Goal: Task Accomplishment & Management: Use online tool/utility

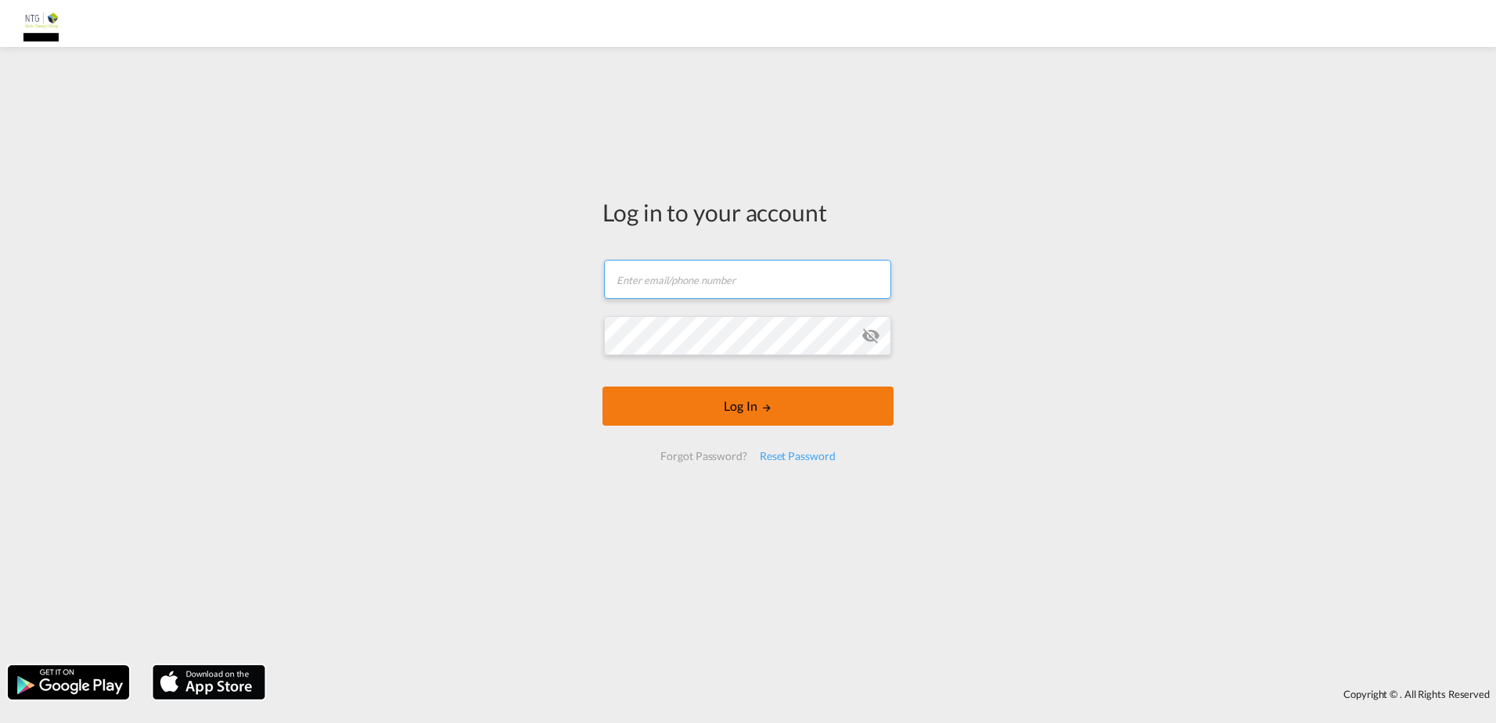
type input "jlj@ntg.com"
click at [743, 421] on button "Log In" at bounding box center [747, 405] width 291 height 39
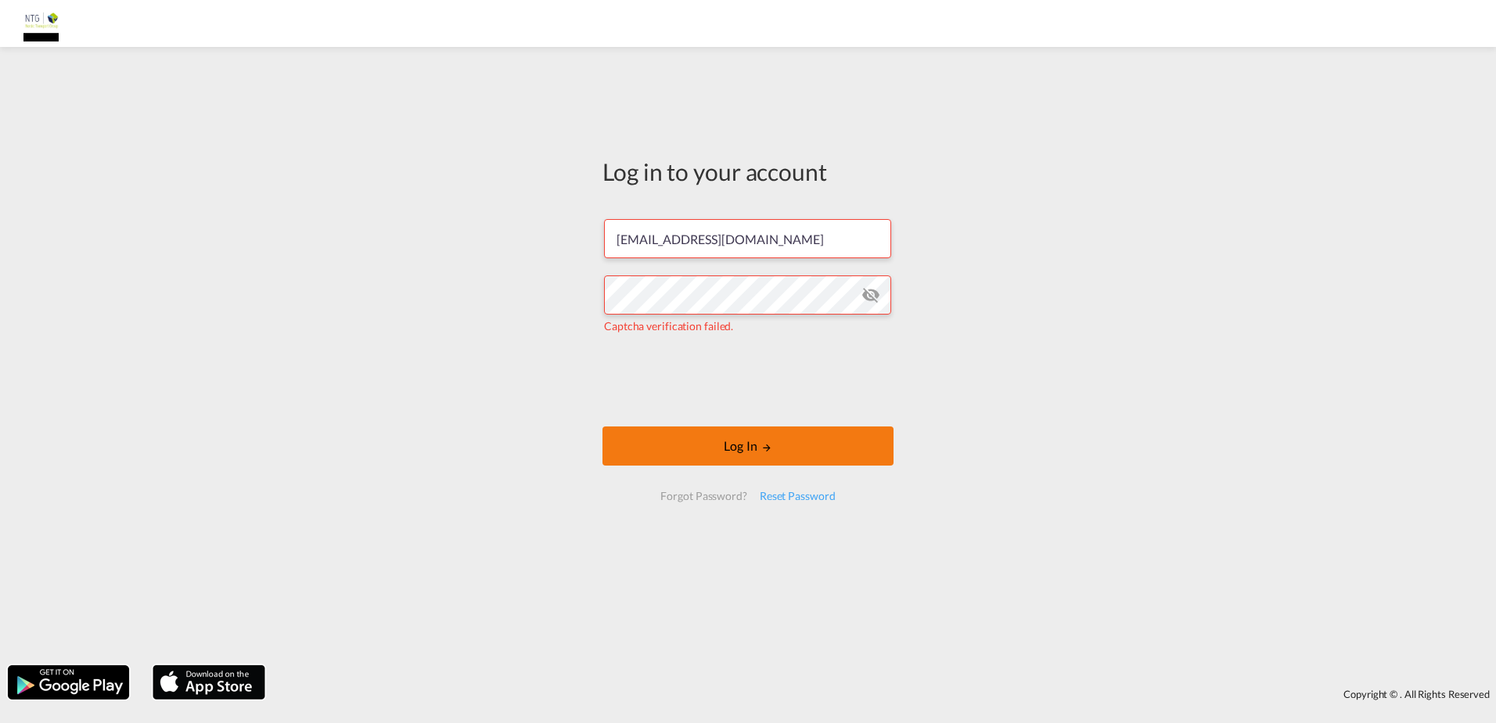
click at [767, 457] on button "Log In" at bounding box center [747, 445] width 291 height 39
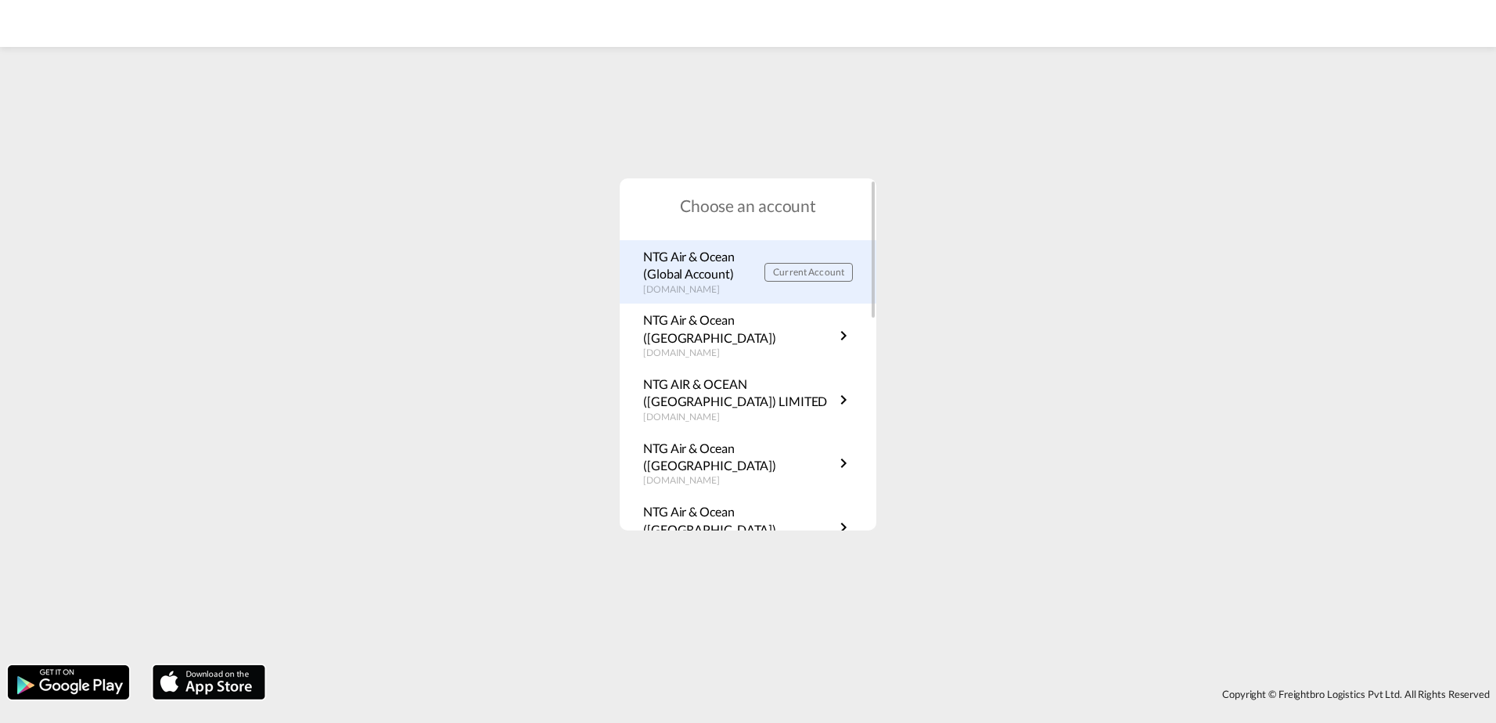
click at [675, 285] on p "rates.ntgairocean.com" at bounding box center [703, 289] width 121 height 13
